Goal: Answer question/provide support: Share knowledge or assist other users

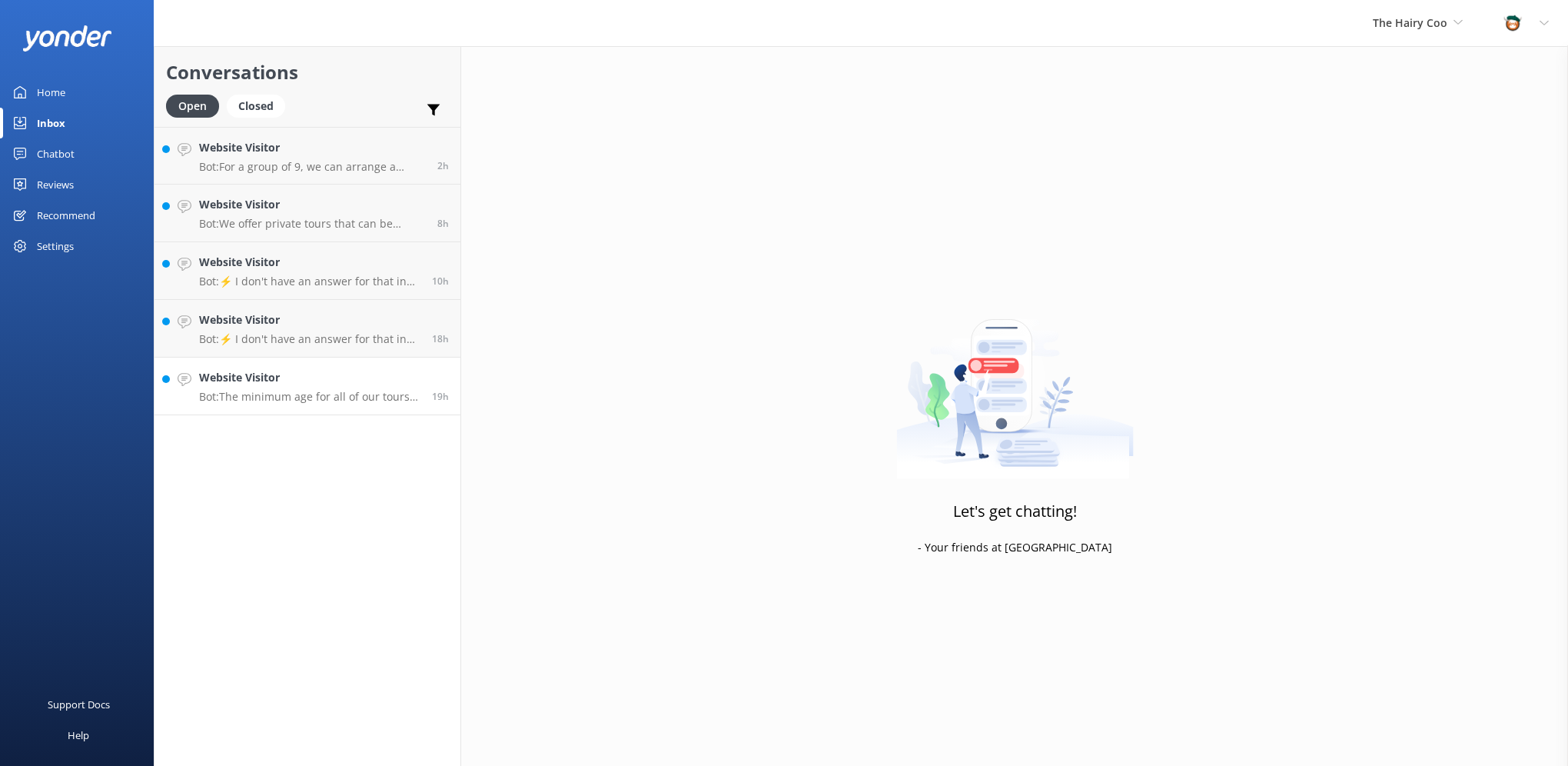
click at [311, 374] on h4 "Website Visitor" at bounding box center [310, 377] width 222 height 17
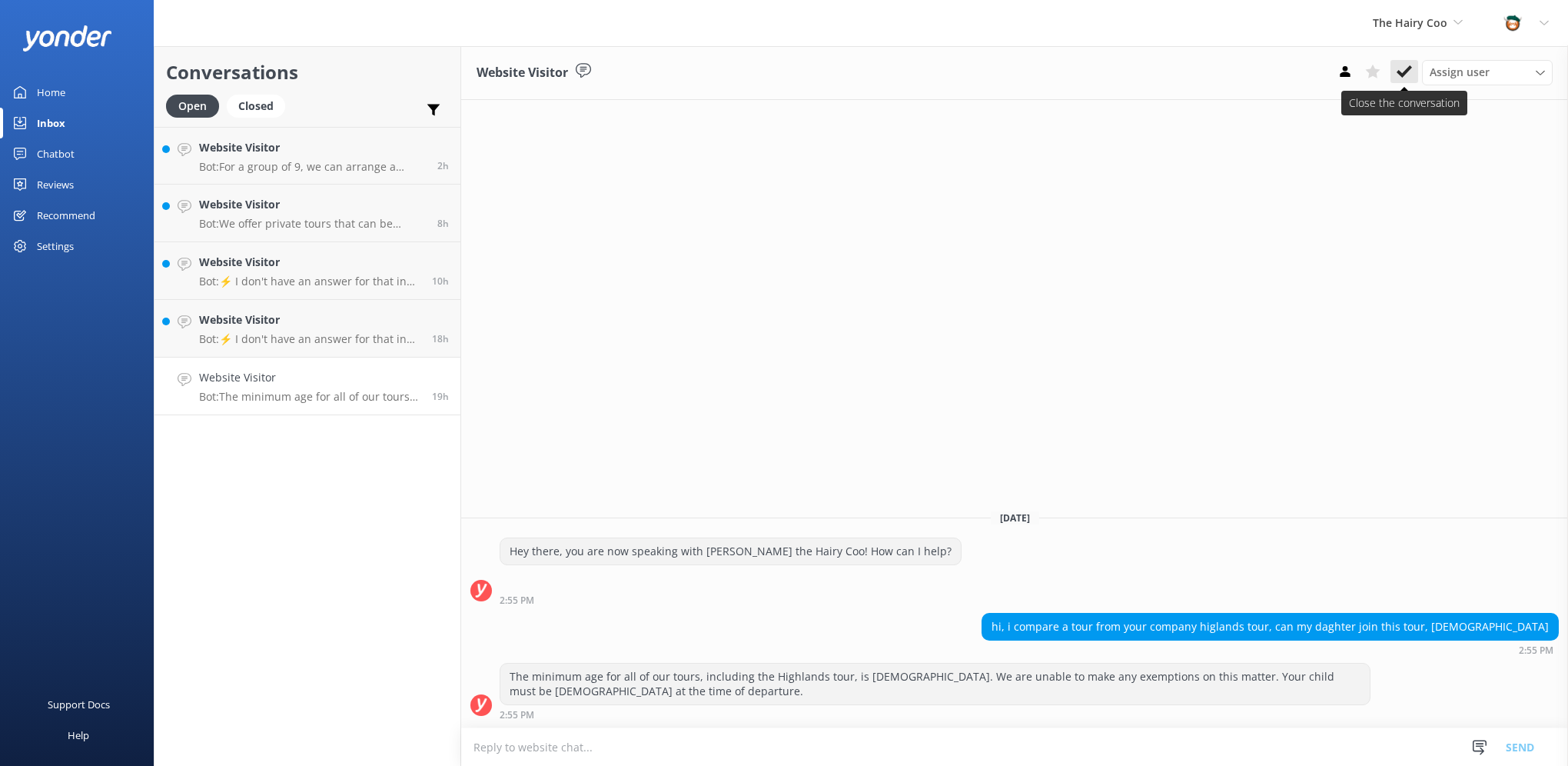
click at [1409, 71] on icon at bounding box center [1404, 71] width 15 height 15
click at [281, 158] on div "Website Visitor Bot: For a group of 9, we can arrange a private tour. Please fi…" at bounding box center [312, 156] width 227 height 33
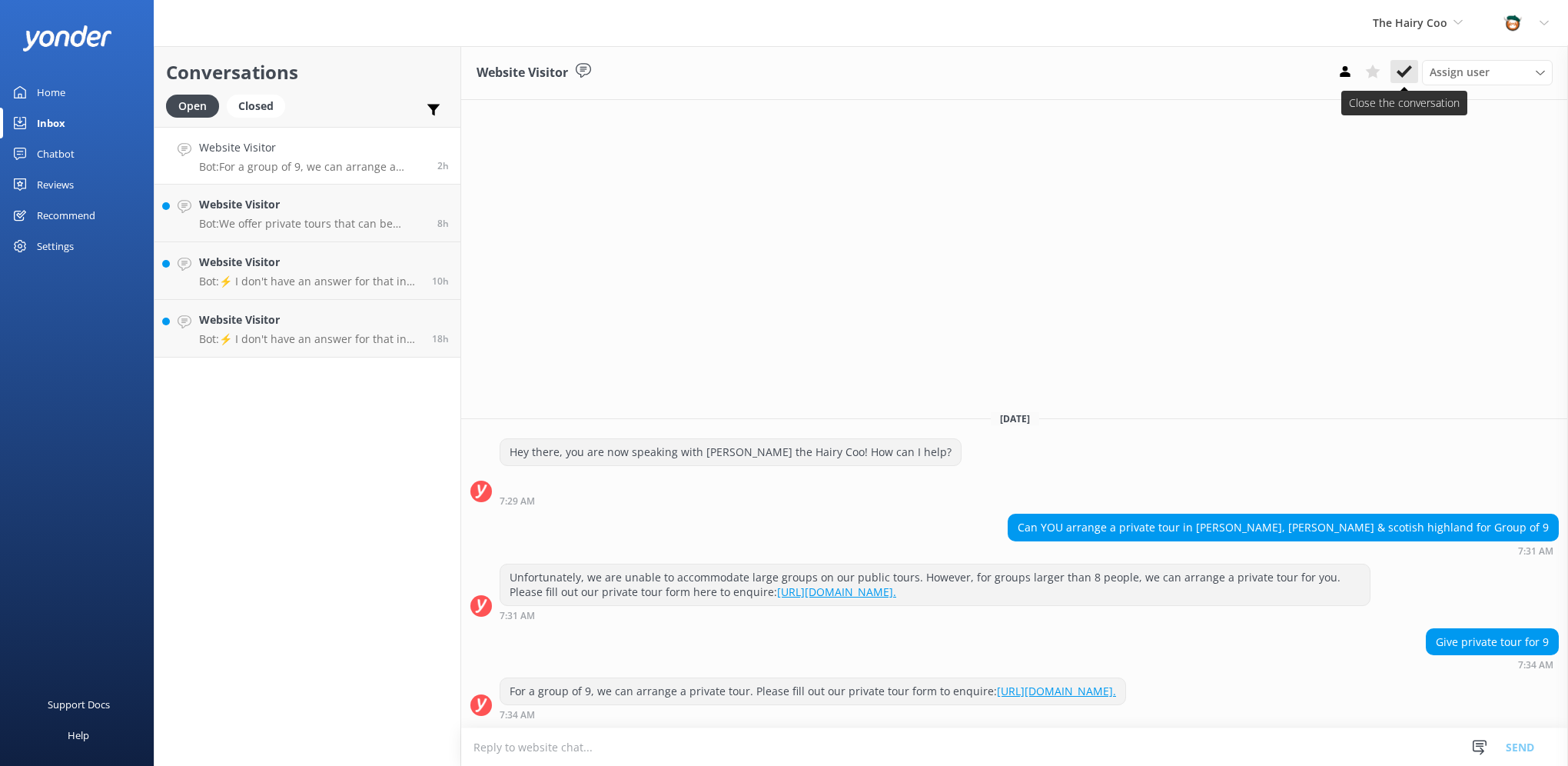
click at [1400, 66] on icon at bounding box center [1404, 71] width 15 height 15
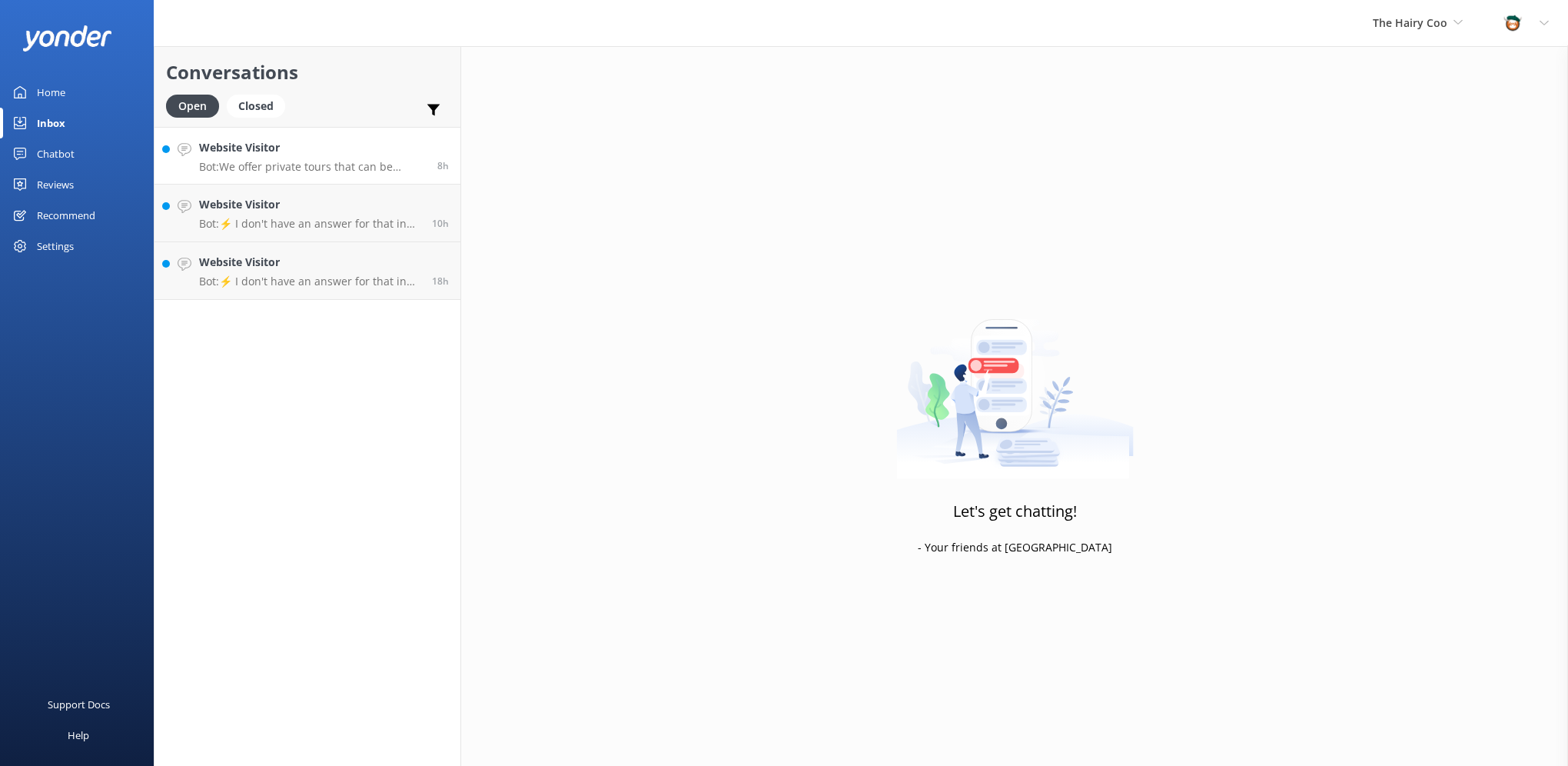
click at [259, 166] on p "Bot: We offer private tours that can be customized to your preferences. You can…" at bounding box center [312, 167] width 227 height 14
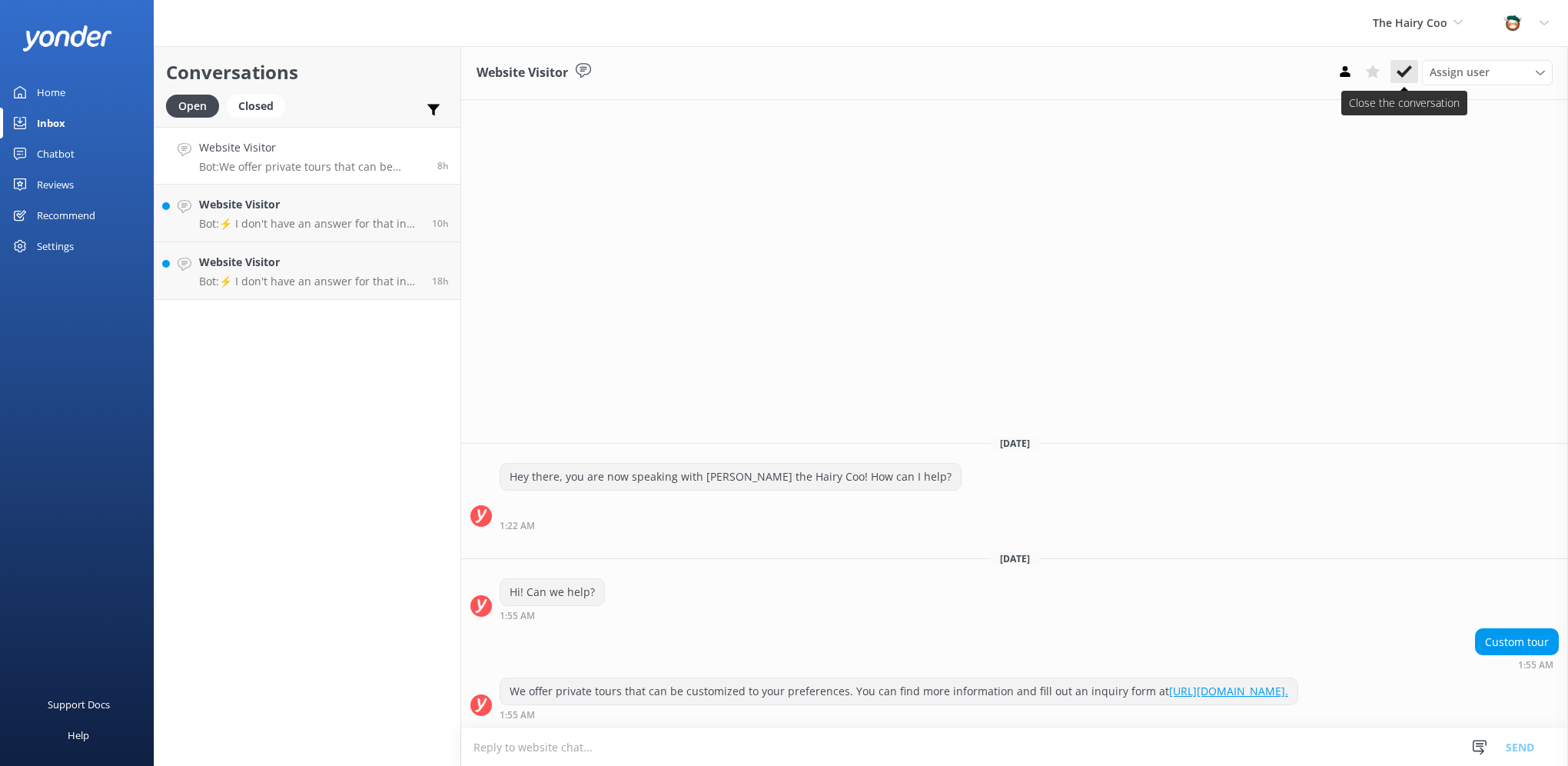
click at [1416, 72] on button at bounding box center [1404, 71] width 27 height 23
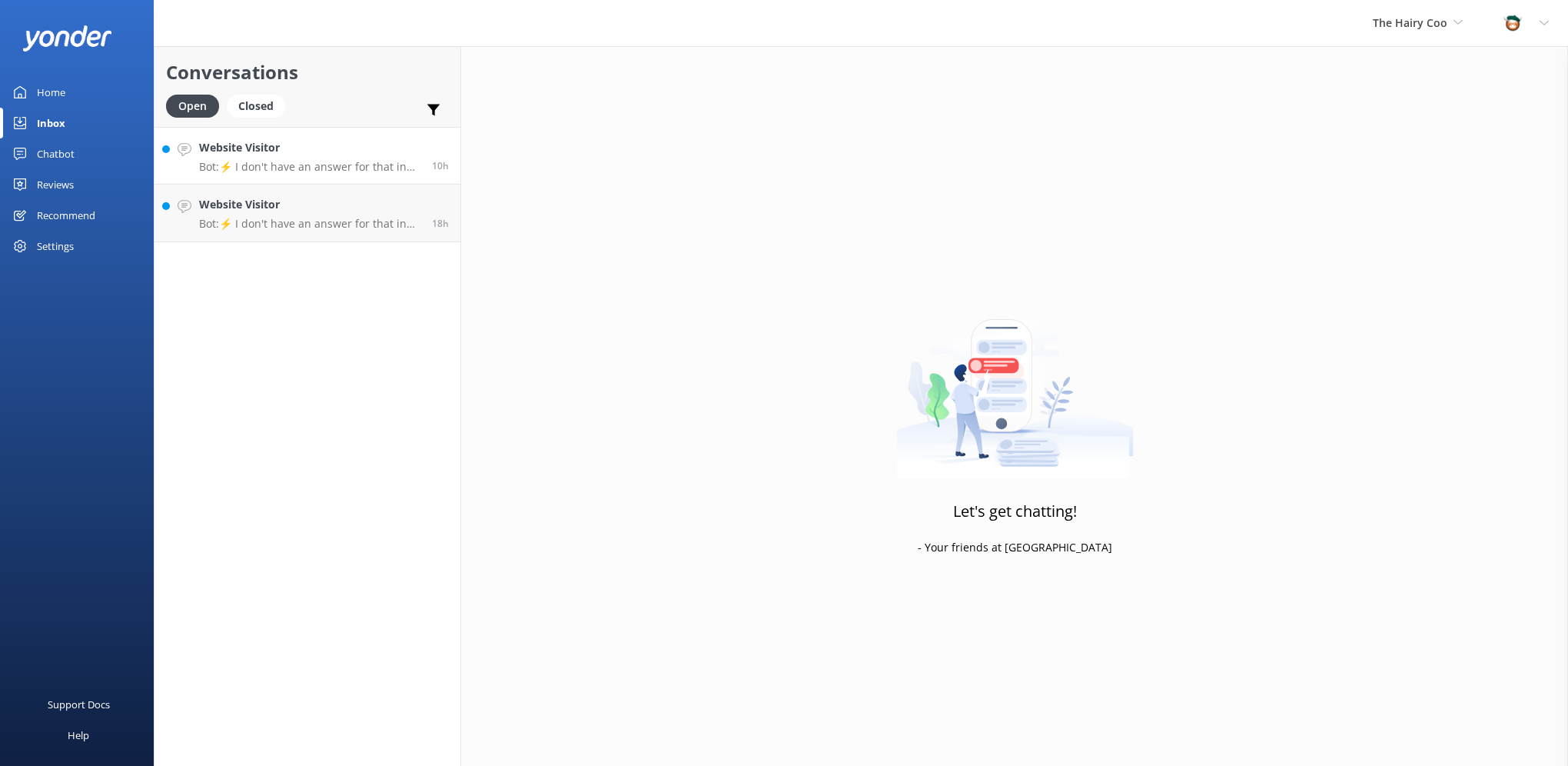
click at [317, 154] on h4 "Website Visitor" at bounding box center [310, 147] width 222 height 17
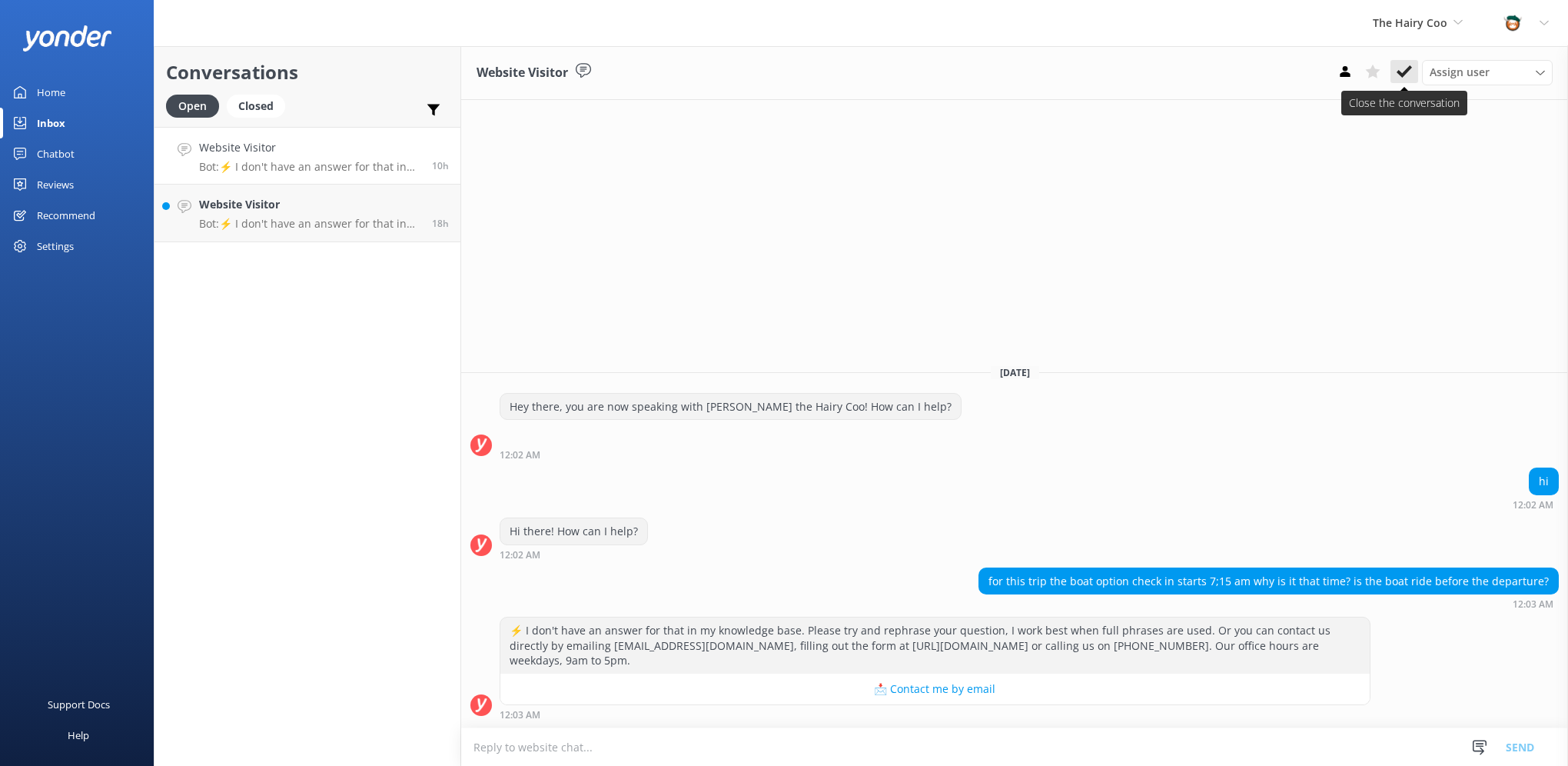
click at [1402, 68] on icon at bounding box center [1404, 71] width 15 height 15
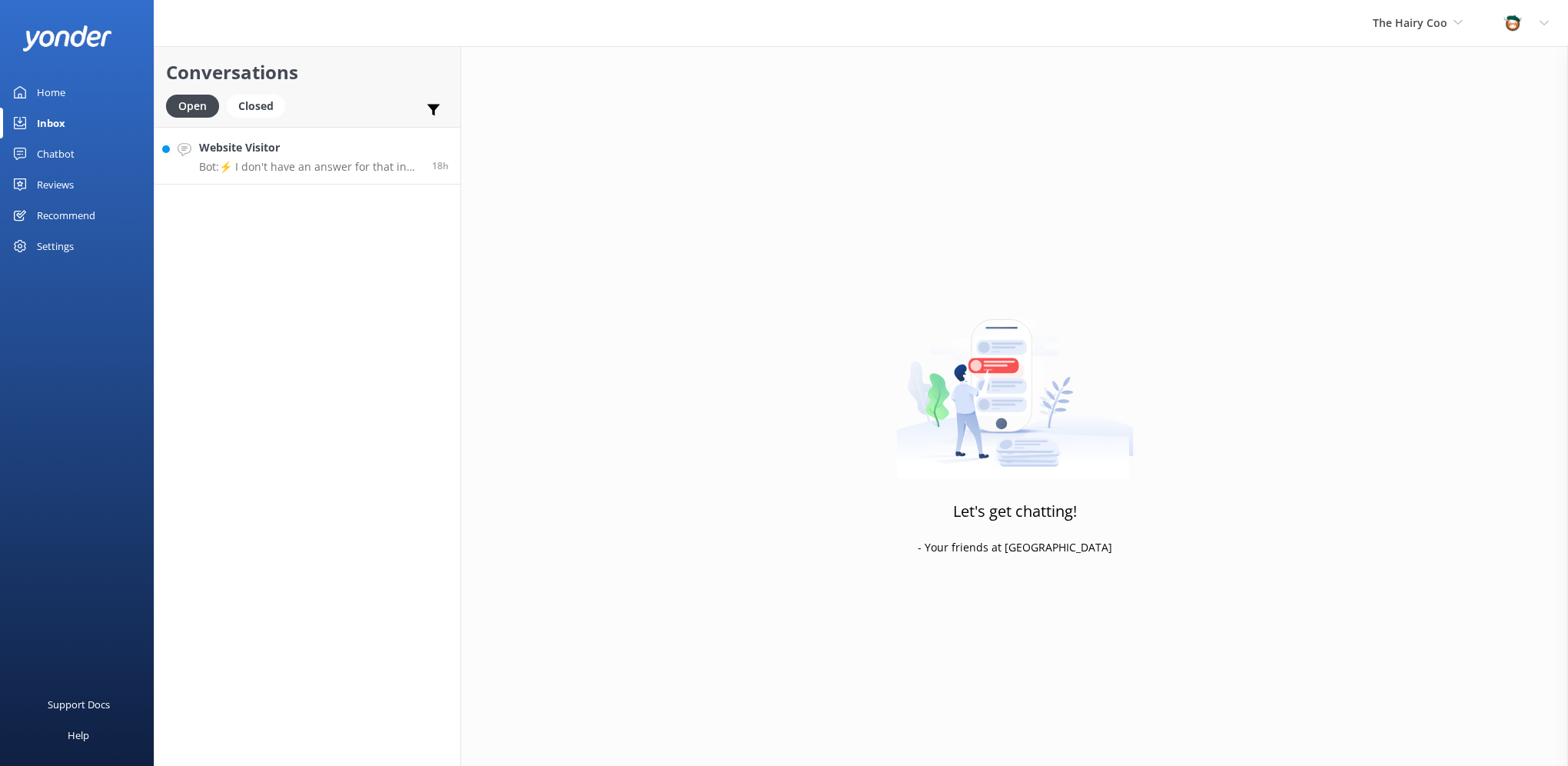
drag, startPoint x: 299, startPoint y: 173, endPoint x: 317, endPoint y: 166, distance: 19.3
click at [317, 166] on p "Bot: ⚡ I don't have an answer for that in my knowledge base. Please try and rep…" at bounding box center [310, 167] width 222 height 14
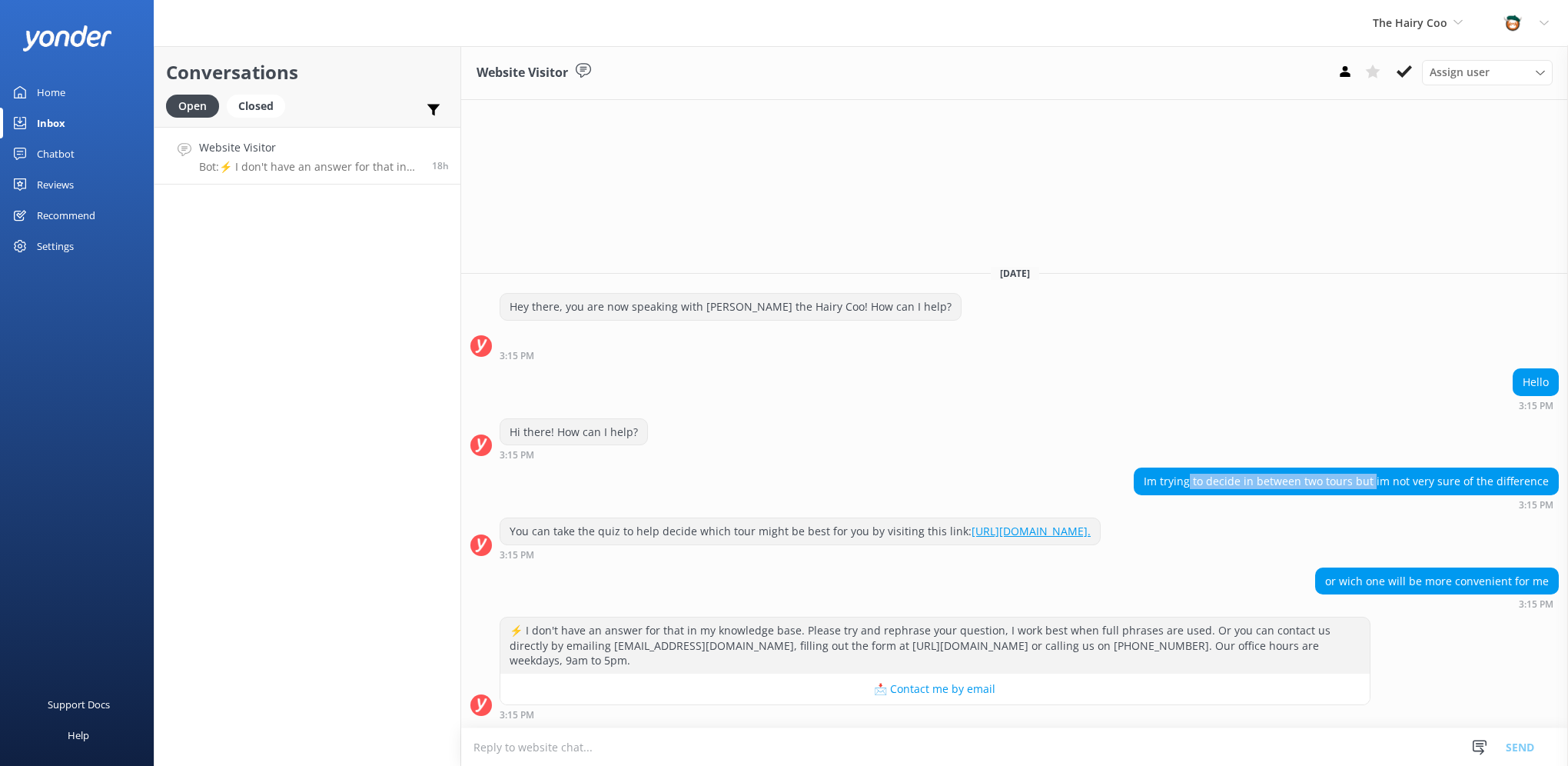
drag, startPoint x: 1202, startPoint y: 482, endPoint x: 1382, endPoint y: 480, distance: 180.0
click at [1382, 480] on div "Im trying to decide in between two tours but im not very sure of the difference" at bounding box center [1346, 482] width 423 height 26
click at [1426, 583] on div "or wich one will be more convenient for me" at bounding box center [1437, 582] width 242 height 26
click at [1349, 74] on use at bounding box center [1345, 71] width 10 height 11
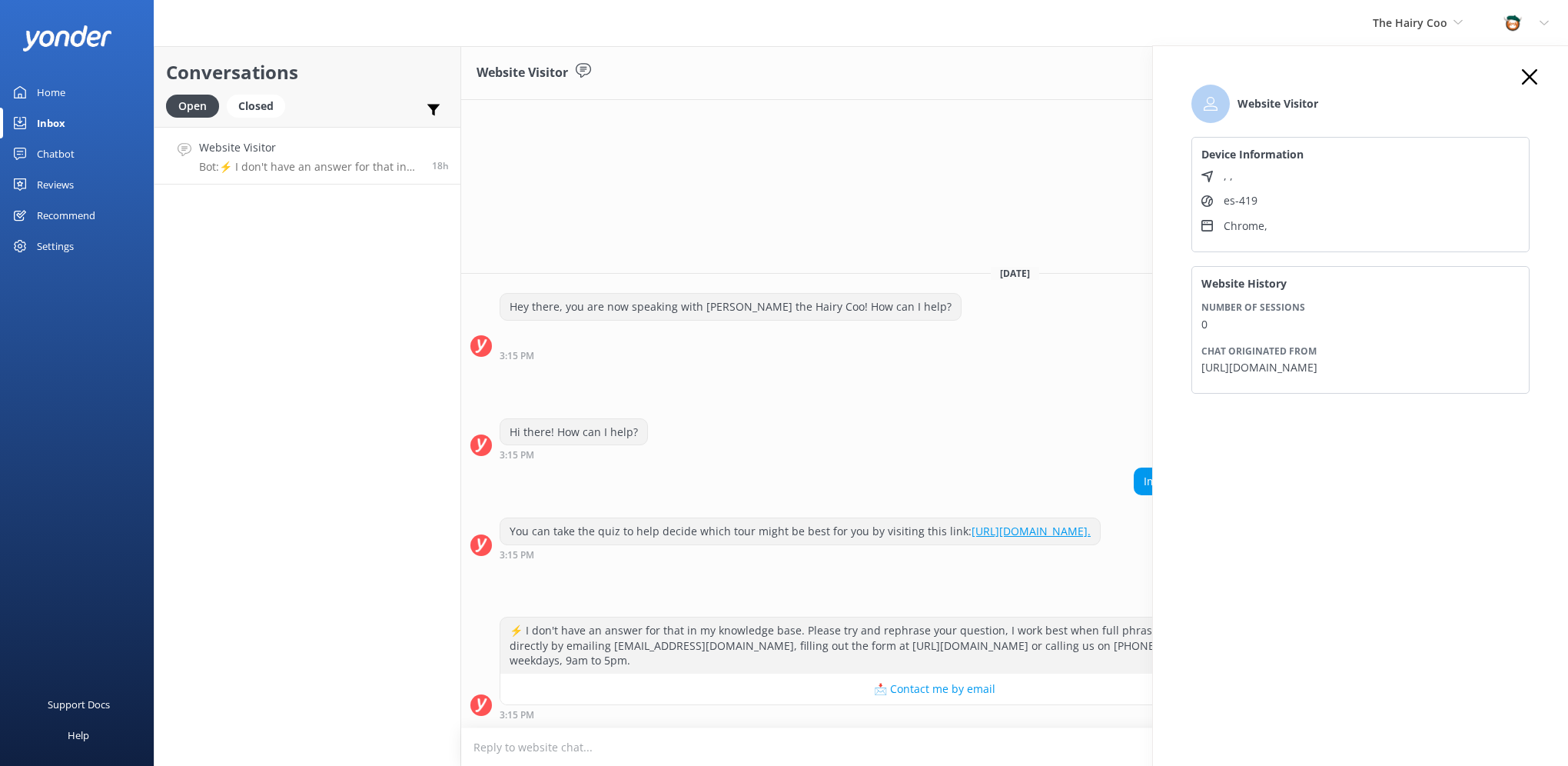
drag, startPoint x: 1225, startPoint y: 363, endPoint x: 1350, endPoint y: 360, distance: 125.0
click at [1350, 360] on p "[URL][DOMAIN_NAME]" at bounding box center [1361, 367] width 319 height 15
drag, startPoint x: 1350, startPoint y: 360, endPoint x: 1371, endPoint y: 294, distance: 69.3
click at [1318, 373] on p "[URL][DOMAIN_NAME]" at bounding box center [1361, 367] width 319 height 15
click at [1533, 73] on use at bounding box center [1529, 77] width 15 height 15
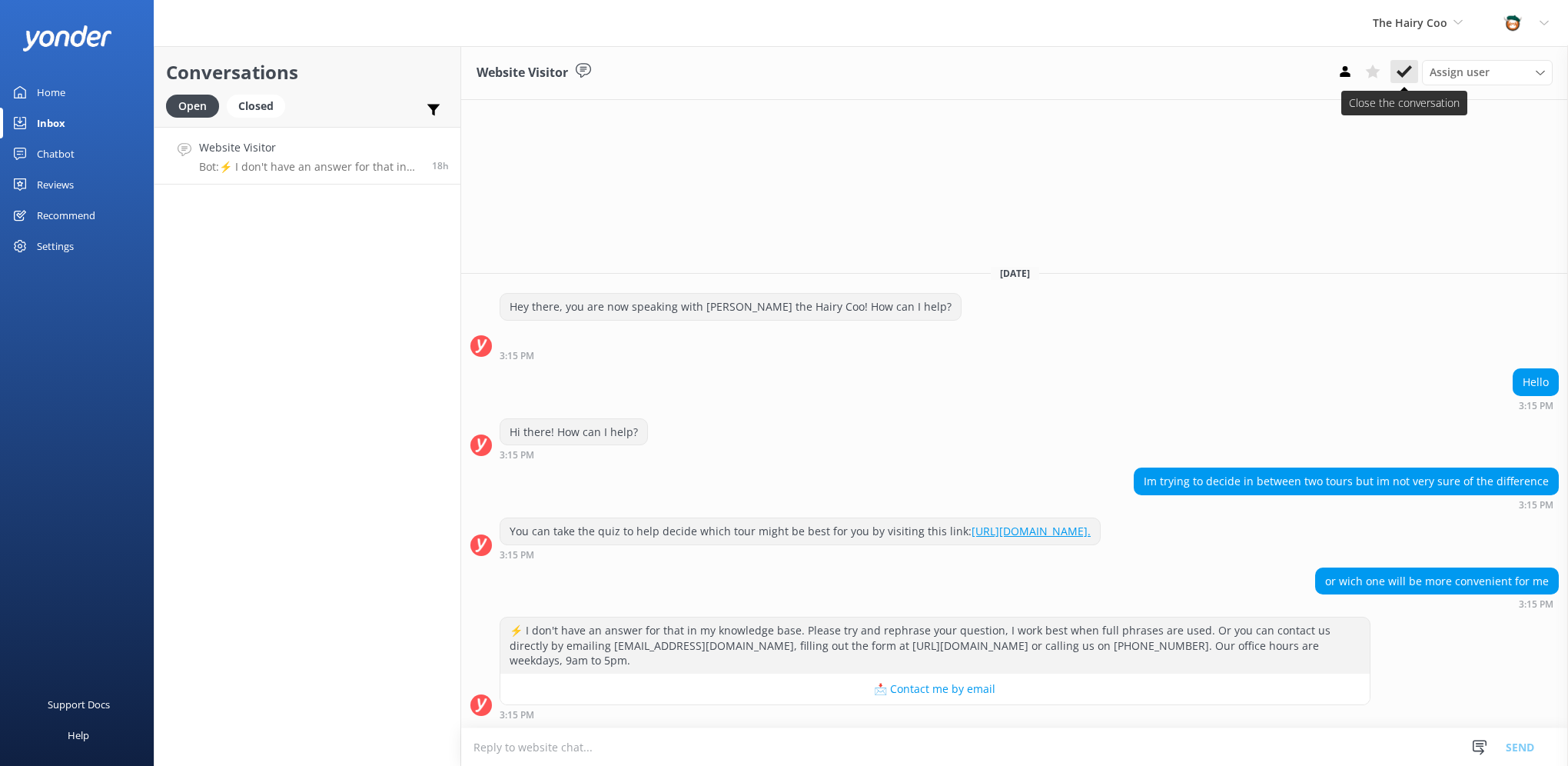
click at [1403, 75] on use at bounding box center [1404, 71] width 15 height 12
